Goal: Task Accomplishment & Management: Manage account settings

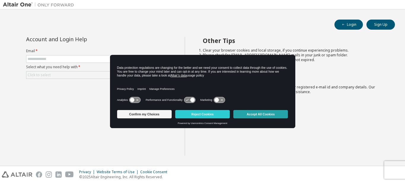
click at [246, 115] on button "Accept All Cookies" at bounding box center [261, 114] width 55 height 8
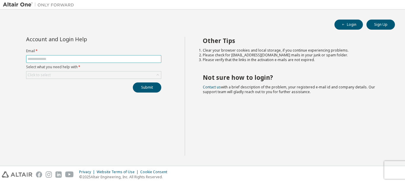
click at [113, 60] on input "text" at bounding box center [94, 59] width 132 height 5
type input "**********"
click at [103, 77] on div "Click to select" at bounding box center [93, 75] width 135 height 7
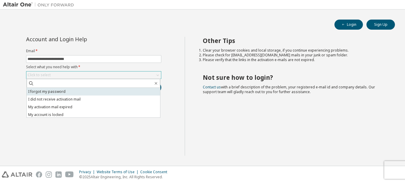
click at [103, 93] on li "I forgot my password" at bounding box center [94, 92] width 134 height 8
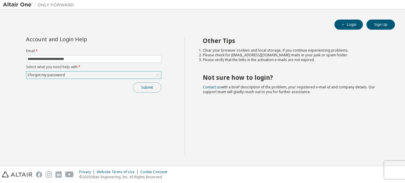
click at [139, 88] on button "Submit" at bounding box center [147, 88] width 28 height 10
click at [151, 88] on button "Submit" at bounding box center [147, 88] width 28 height 10
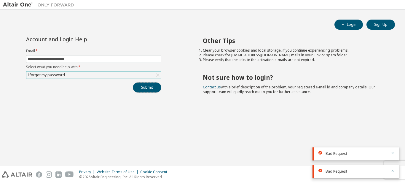
click at [149, 86] on button "Submit" at bounding box center [147, 88] width 28 height 10
click at [394, 134] on icon "button" at bounding box center [393, 136] width 4 height 4
click at [393, 154] on icon "button" at bounding box center [393, 153] width 4 height 4
click at [393, 171] on icon "button" at bounding box center [393, 171] width 2 height 2
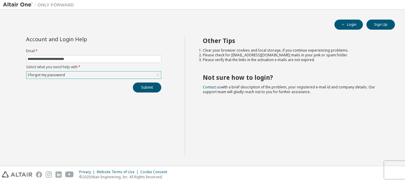
click at [150, 88] on button "Submit" at bounding box center [147, 88] width 28 height 10
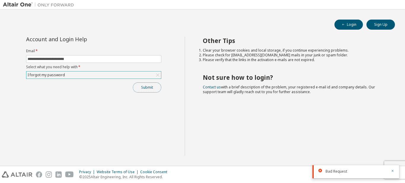
click at [153, 91] on button "Submit" at bounding box center [147, 88] width 28 height 10
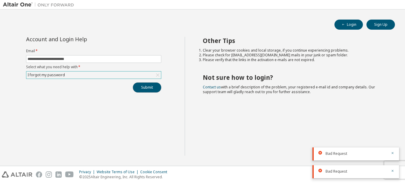
click at [150, 88] on button "Submit" at bounding box center [147, 88] width 28 height 10
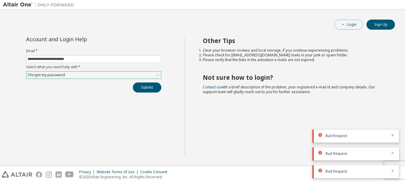
click at [351, 28] on button "Login" at bounding box center [349, 25] width 28 height 10
